Goal: Check status: Check status

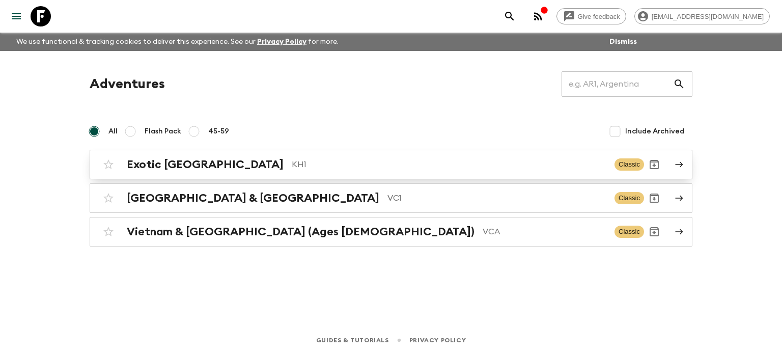
click at [219, 171] on div "Exotic [GEOGRAPHIC_DATA] KH1 Classic" at bounding box center [371, 164] width 546 height 20
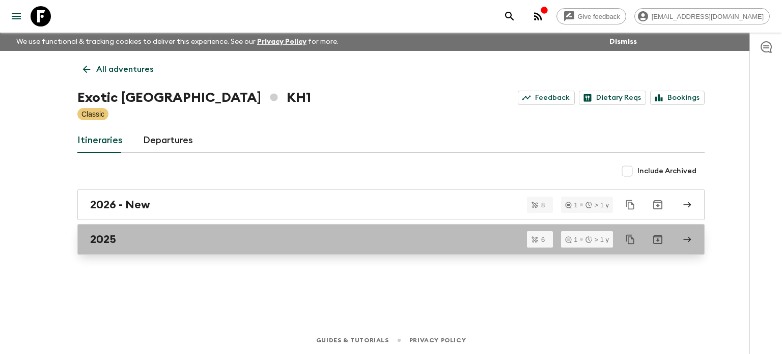
click at [134, 240] on div "2025" at bounding box center [381, 239] width 582 height 13
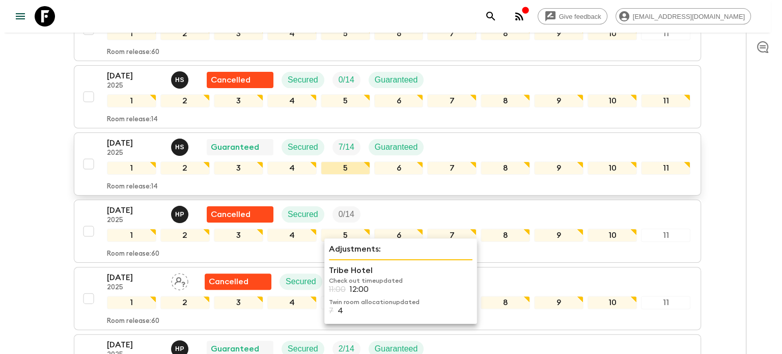
scroll to position [153, 0]
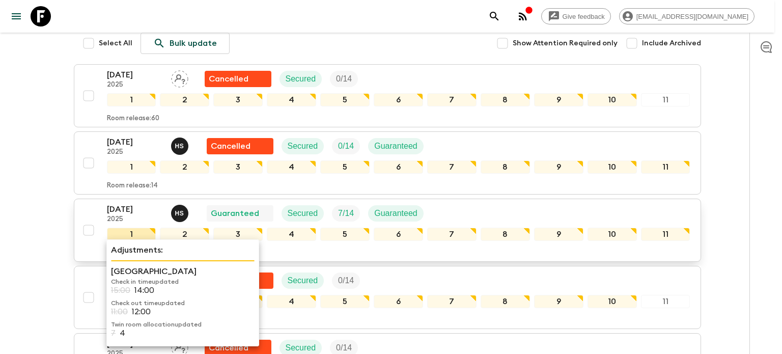
click at [125, 228] on div "1" at bounding box center [131, 234] width 49 height 13
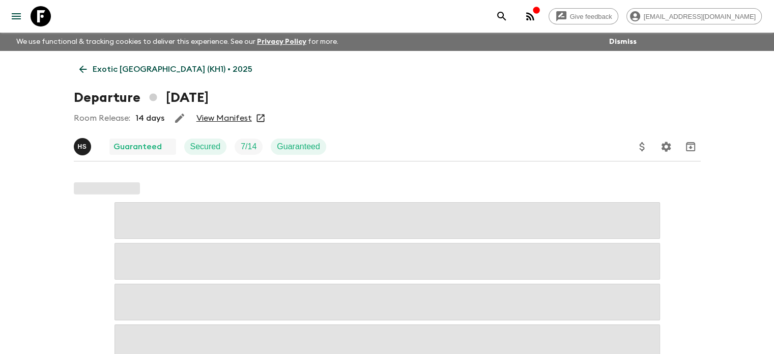
click at [537, 16] on icon "button" at bounding box center [530, 16] width 12 height 12
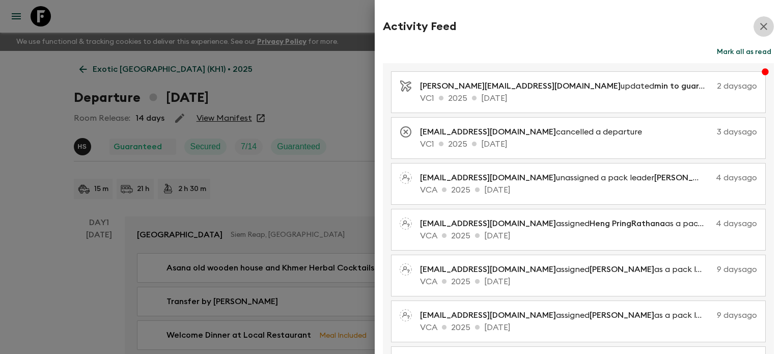
click at [760, 26] on icon "button" at bounding box center [763, 26] width 7 height 7
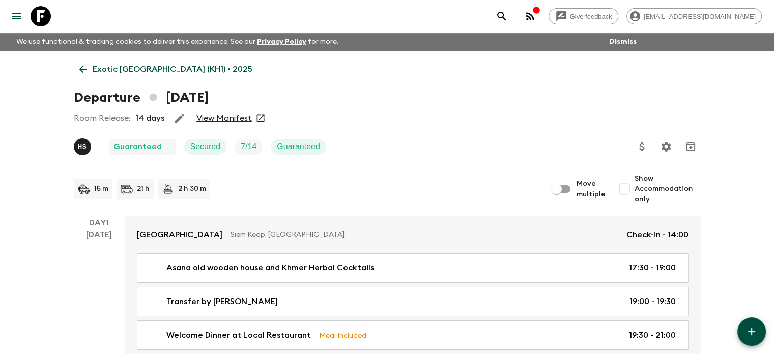
click at [231, 120] on link "View Manifest" at bounding box center [223, 118] width 55 height 10
click at [80, 74] on icon at bounding box center [82, 69] width 11 height 11
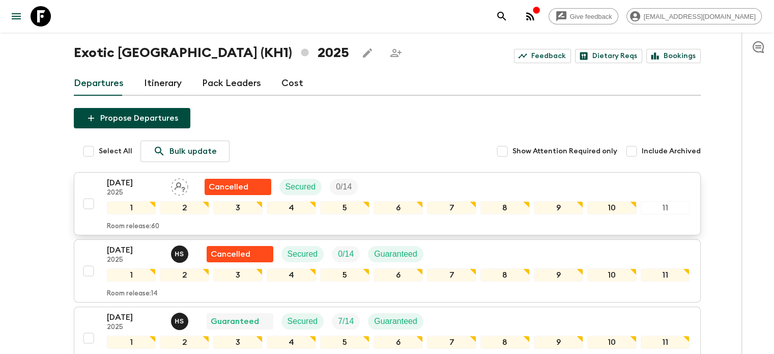
scroll to position [51, 0]
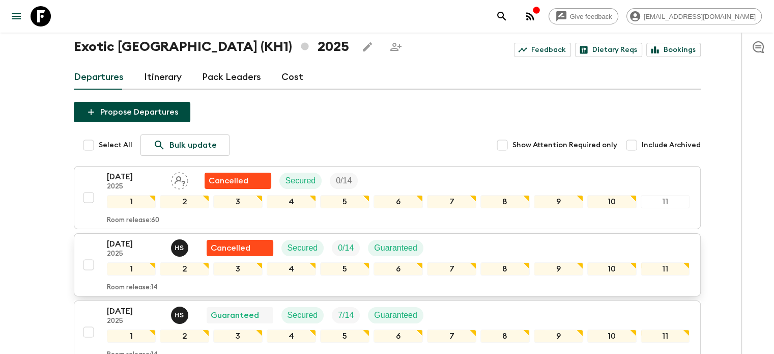
click at [131, 251] on p "2025" at bounding box center [135, 254] width 56 height 8
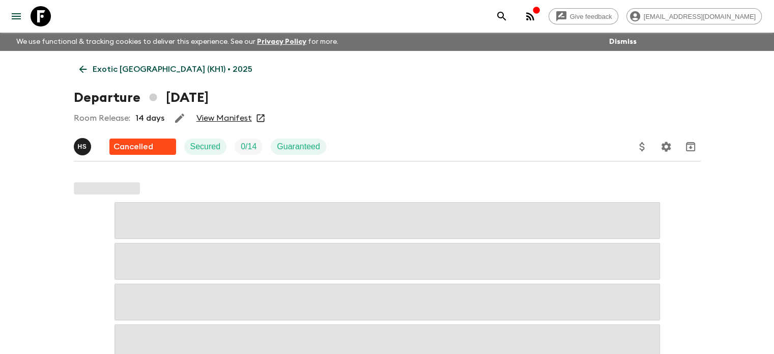
click at [220, 123] on div "Room Release: 14 days View Manifest" at bounding box center [387, 118] width 627 height 20
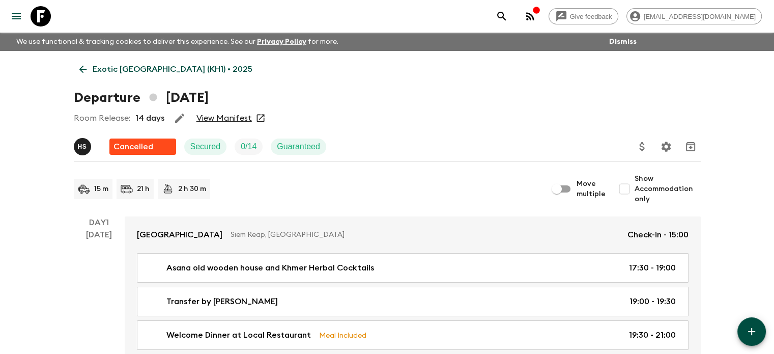
click at [222, 118] on link "View Manifest" at bounding box center [223, 118] width 55 height 10
click at [75, 72] on link "Exotic [GEOGRAPHIC_DATA] (KH1) • 2025" at bounding box center [166, 69] width 184 height 20
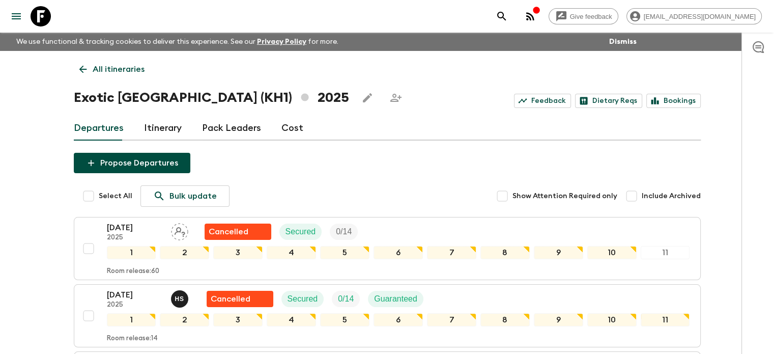
click at [91, 76] on link "All itineraries" at bounding box center [112, 69] width 76 height 20
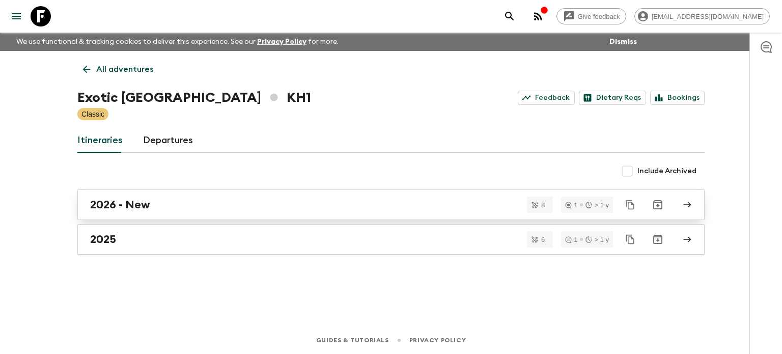
click at [129, 207] on h2 "2026 - New" at bounding box center [120, 204] width 60 height 13
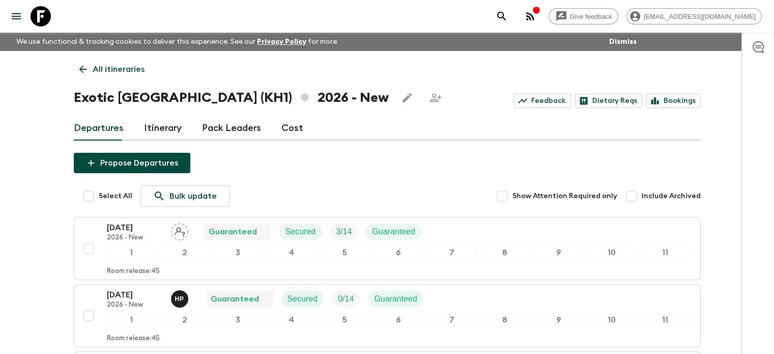
click at [81, 67] on icon at bounding box center [82, 69] width 11 height 11
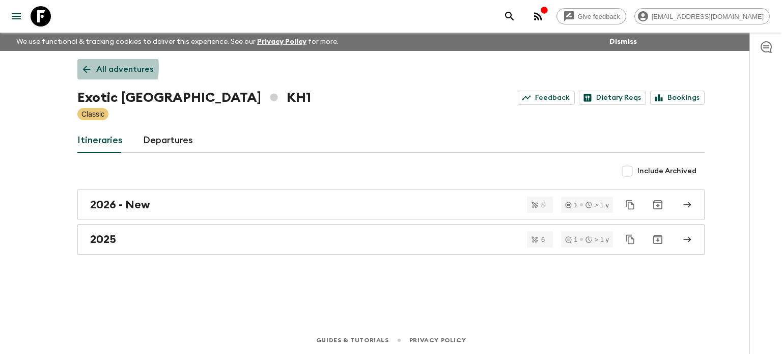
click at [81, 67] on icon at bounding box center [86, 69] width 11 height 11
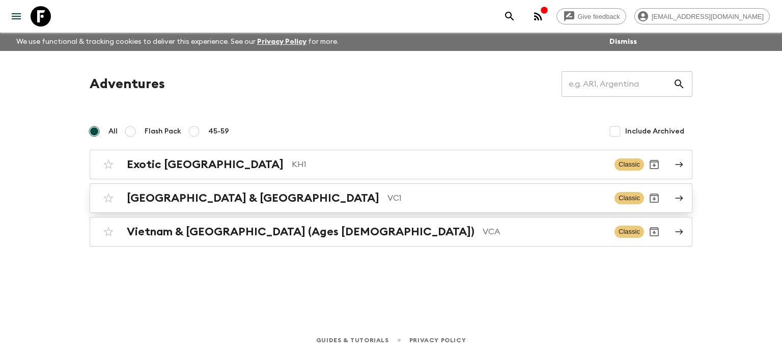
click at [208, 199] on h2 "[GEOGRAPHIC_DATA] & [GEOGRAPHIC_DATA]" at bounding box center [253, 197] width 252 height 13
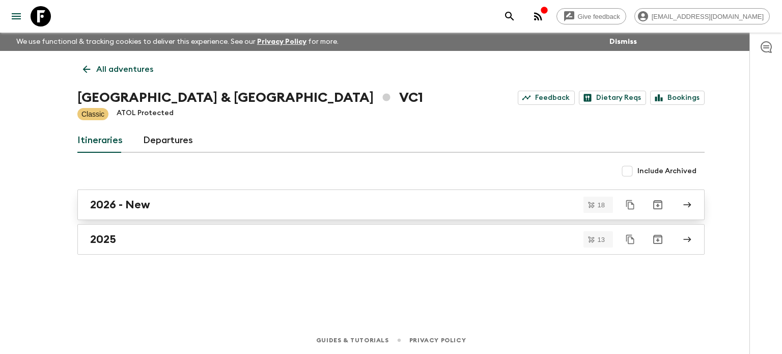
click at [157, 208] on div "2026 - New" at bounding box center [381, 204] width 582 height 13
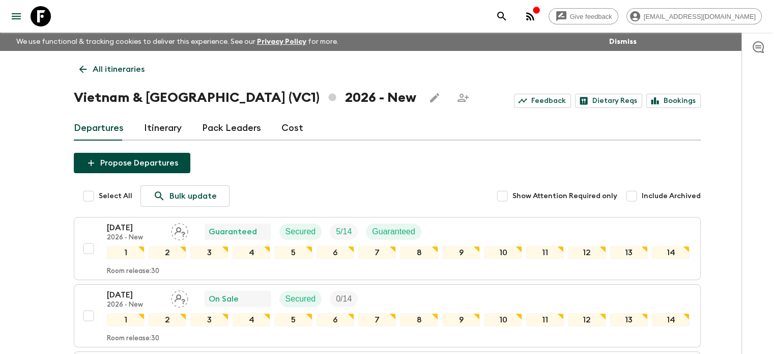
click at [82, 69] on icon at bounding box center [83, 70] width 8 height 8
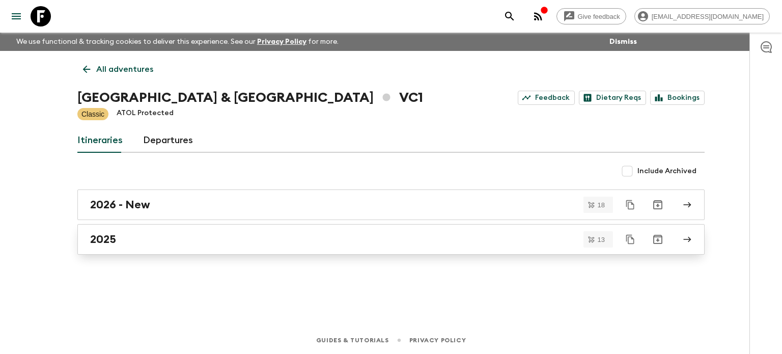
click at [126, 233] on div "2025" at bounding box center [381, 239] width 582 height 13
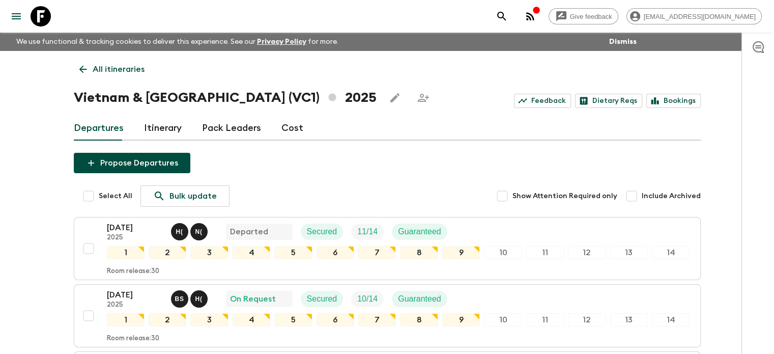
click at [76, 75] on link "All itineraries" at bounding box center [112, 69] width 76 height 20
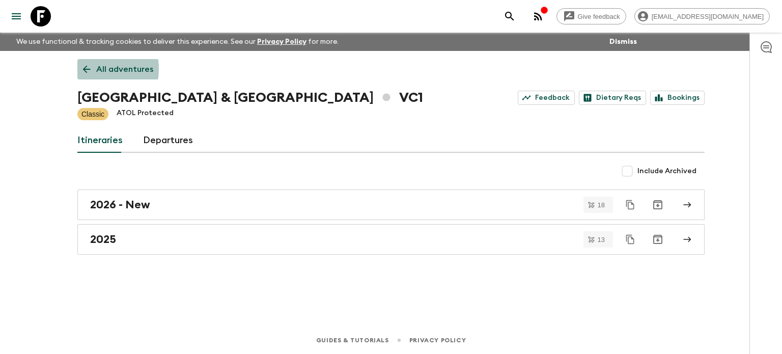
click at [86, 69] on icon at bounding box center [86, 69] width 11 height 11
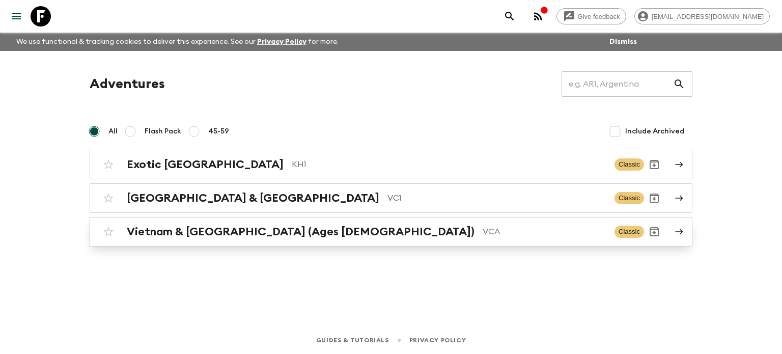
click at [252, 227] on h2 "Vietnam & [GEOGRAPHIC_DATA] (Ages [DEMOGRAPHIC_DATA])" at bounding box center [301, 231] width 348 height 13
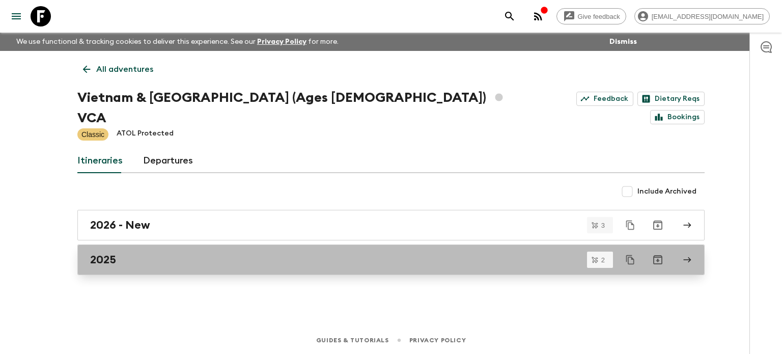
click at [229, 253] on div "2025" at bounding box center [381, 259] width 582 height 13
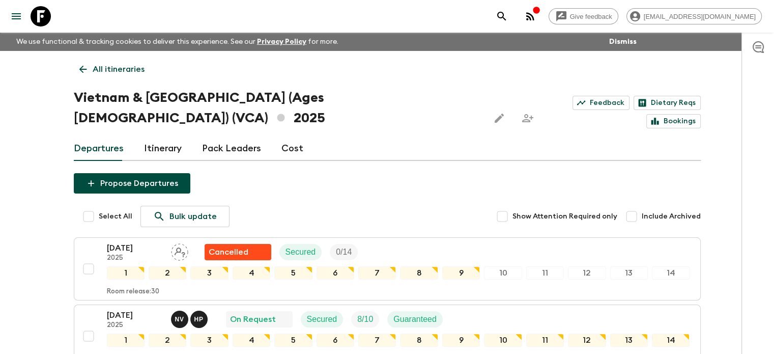
click at [84, 76] on link "All itineraries" at bounding box center [112, 69] width 76 height 20
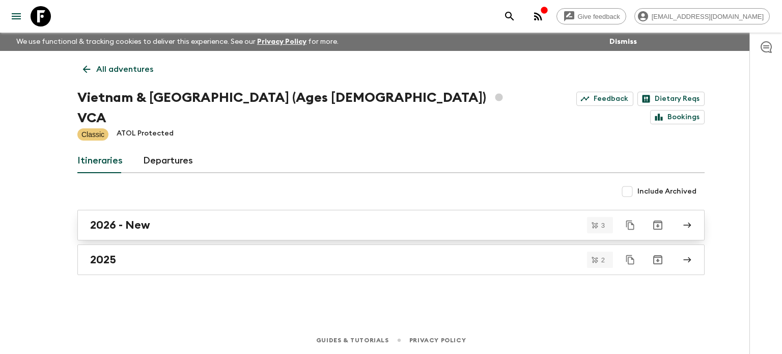
click at [118, 218] on h2 "2026 - New" at bounding box center [120, 224] width 60 height 13
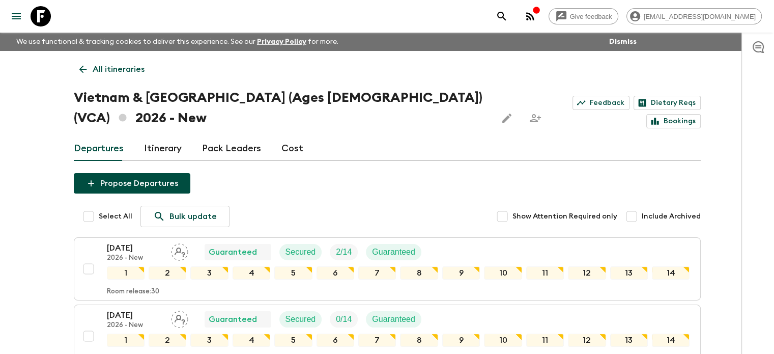
click at [79, 76] on link "All itineraries" at bounding box center [112, 69] width 76 height 20
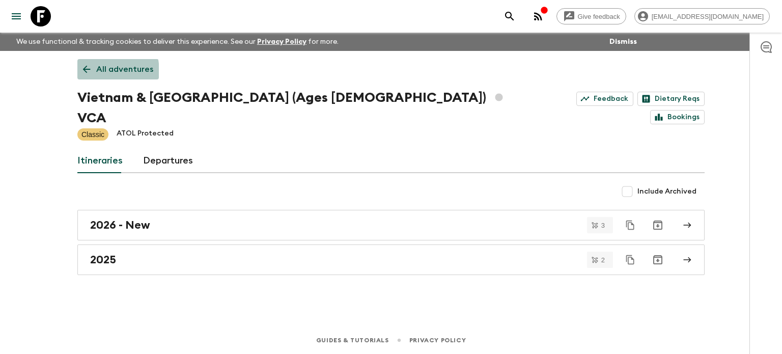
click at [79, 73] on link "All adventures" at bounding box center [117, 69] width 81 height 20
click at [89, 60] on link "All adventures" at bounding box center [117, 69] width 81 height 20
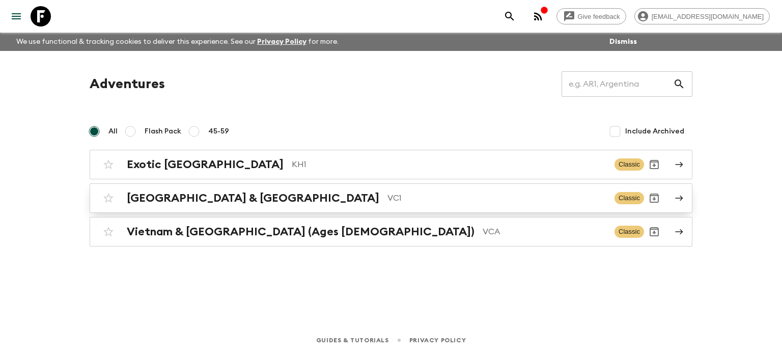
click at [387, 201] on p "VC1" at bounding box center [496, 198] width 219 height 12
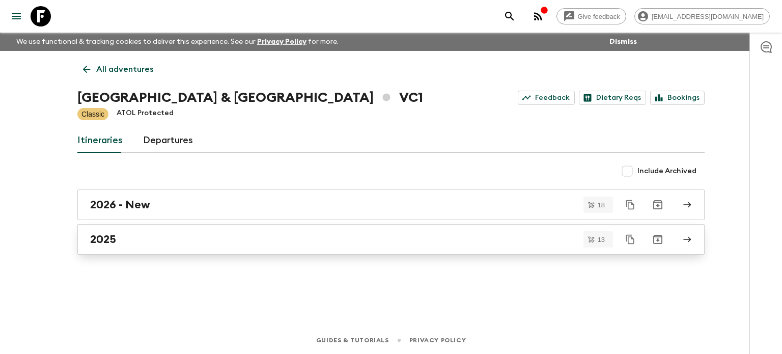
click at [127, 243] on div "2025" at bounding box center [381, 239] width 582 height 13
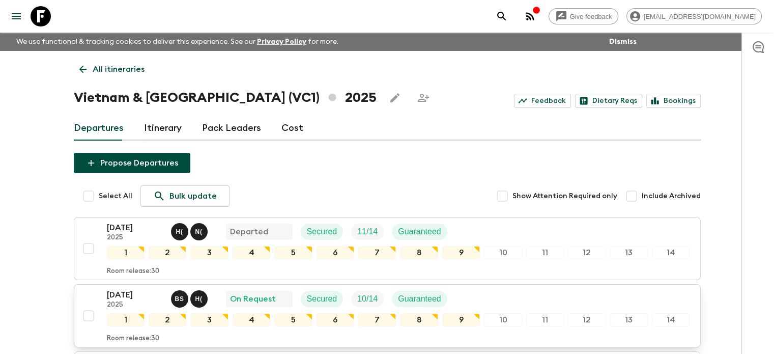
scroll to position [51, 0]
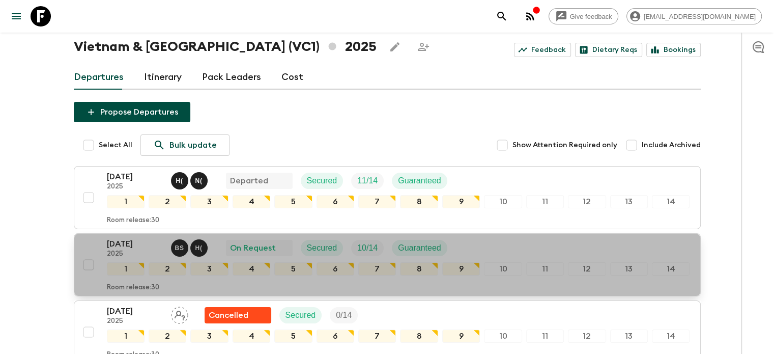
click at [120, 238] on p "[DATE]" at bounding box center [135, 244] width 56 height 12
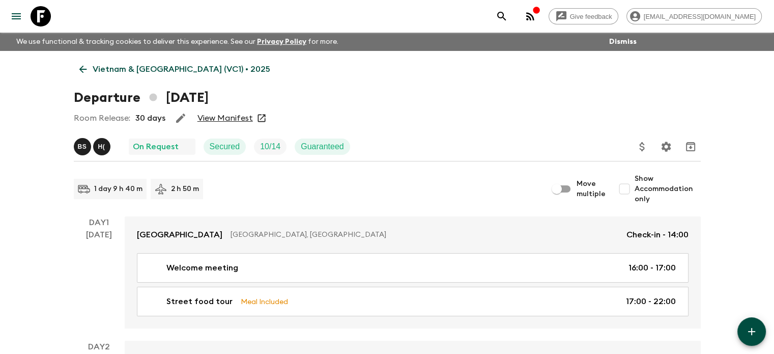
click at [236, 115] on link "View Manifest" at bounding box center [225, 118] width 55 height 10
